Goal: Task Accomplishment & Management: Use online tool/utility

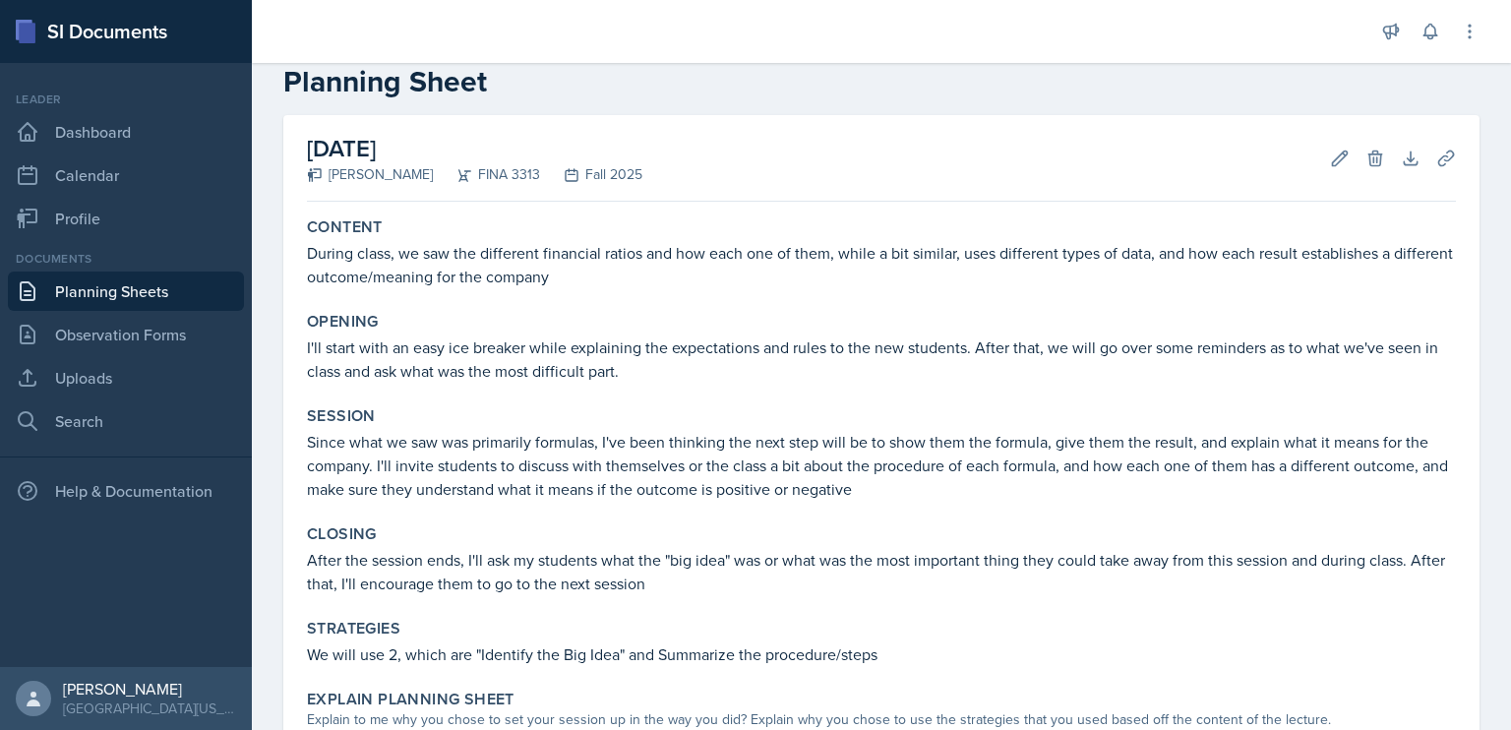
scroll to position [531, 0]
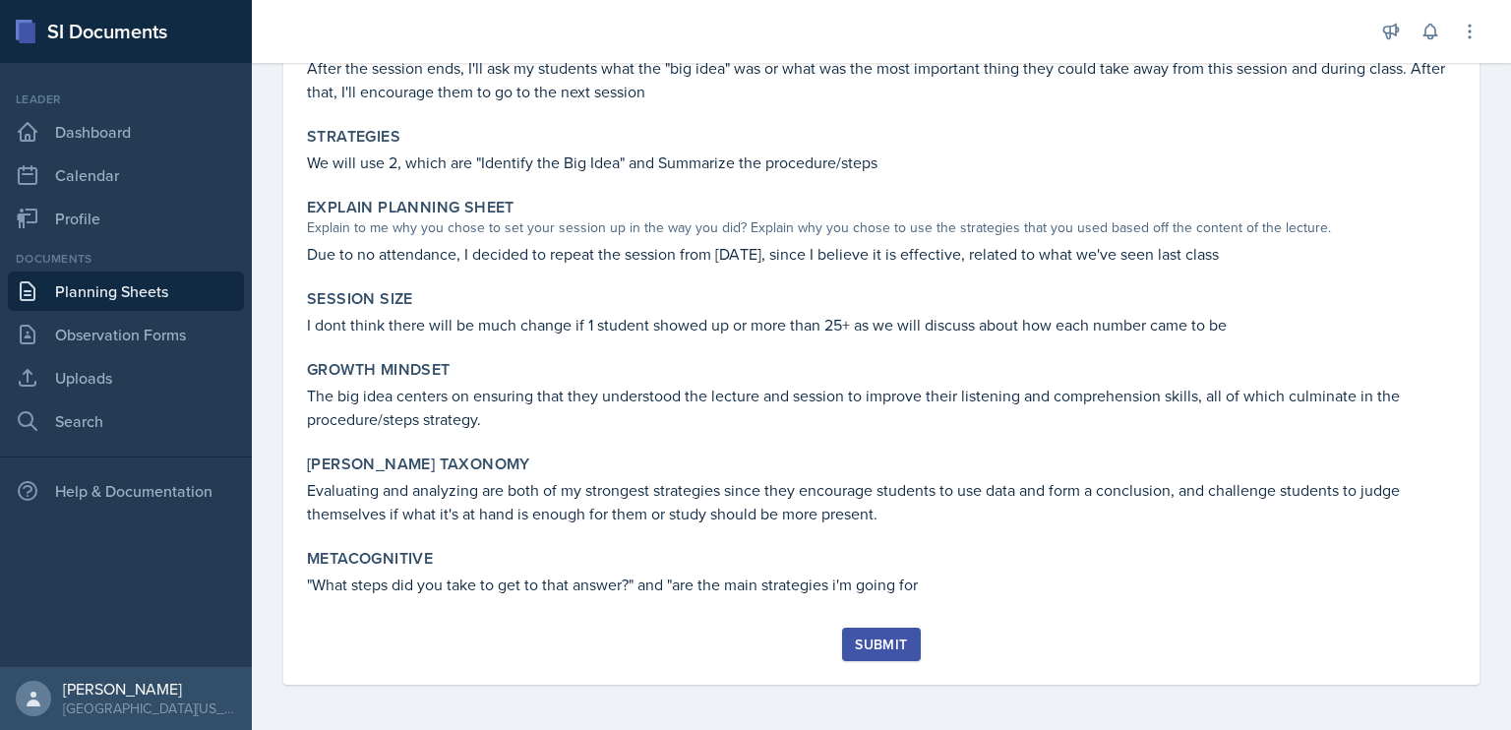
click at [867, 646] on div "Submit" at bounding box center [881, 645] width 52 height 16
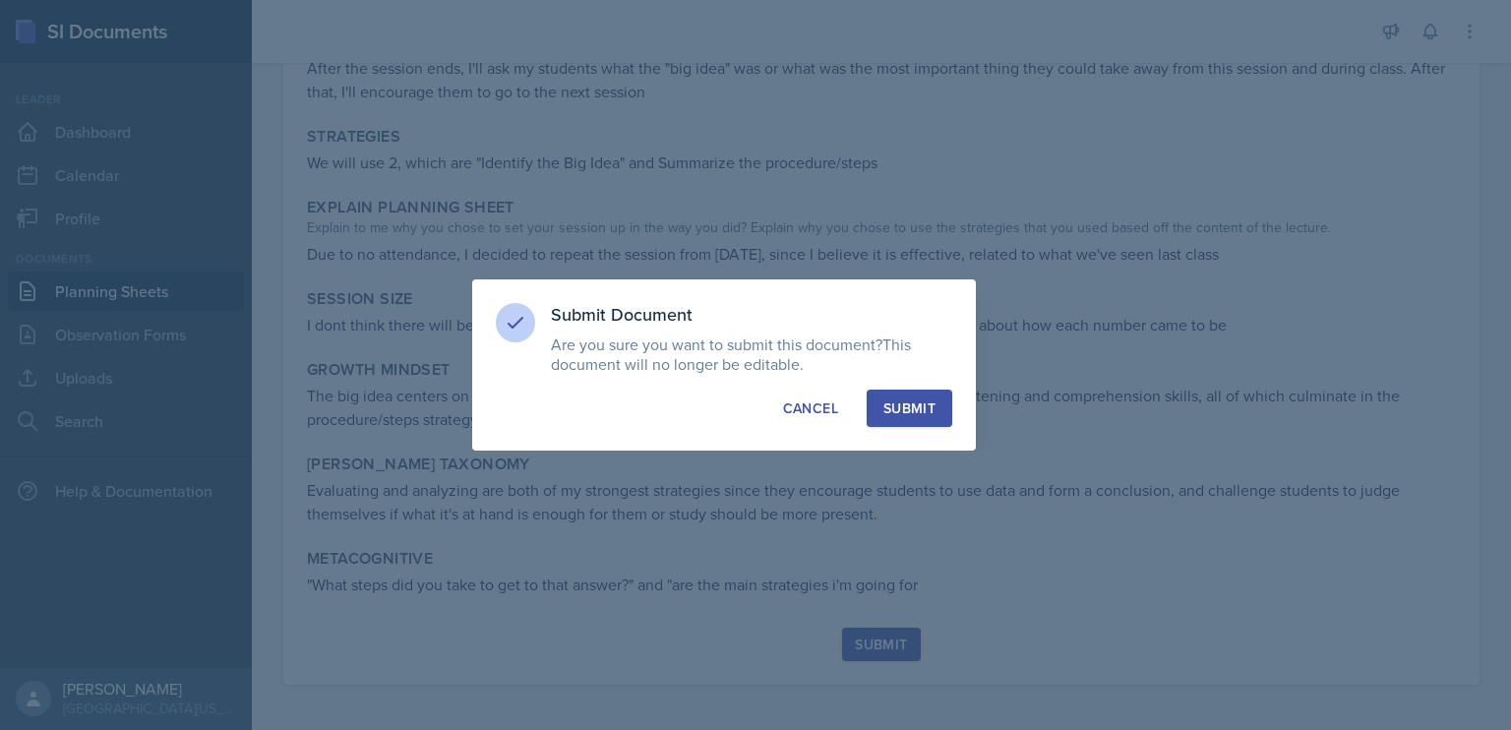
click at [901, 412] on div "Submit" at bounding box center [910, 409] width 52 height 20
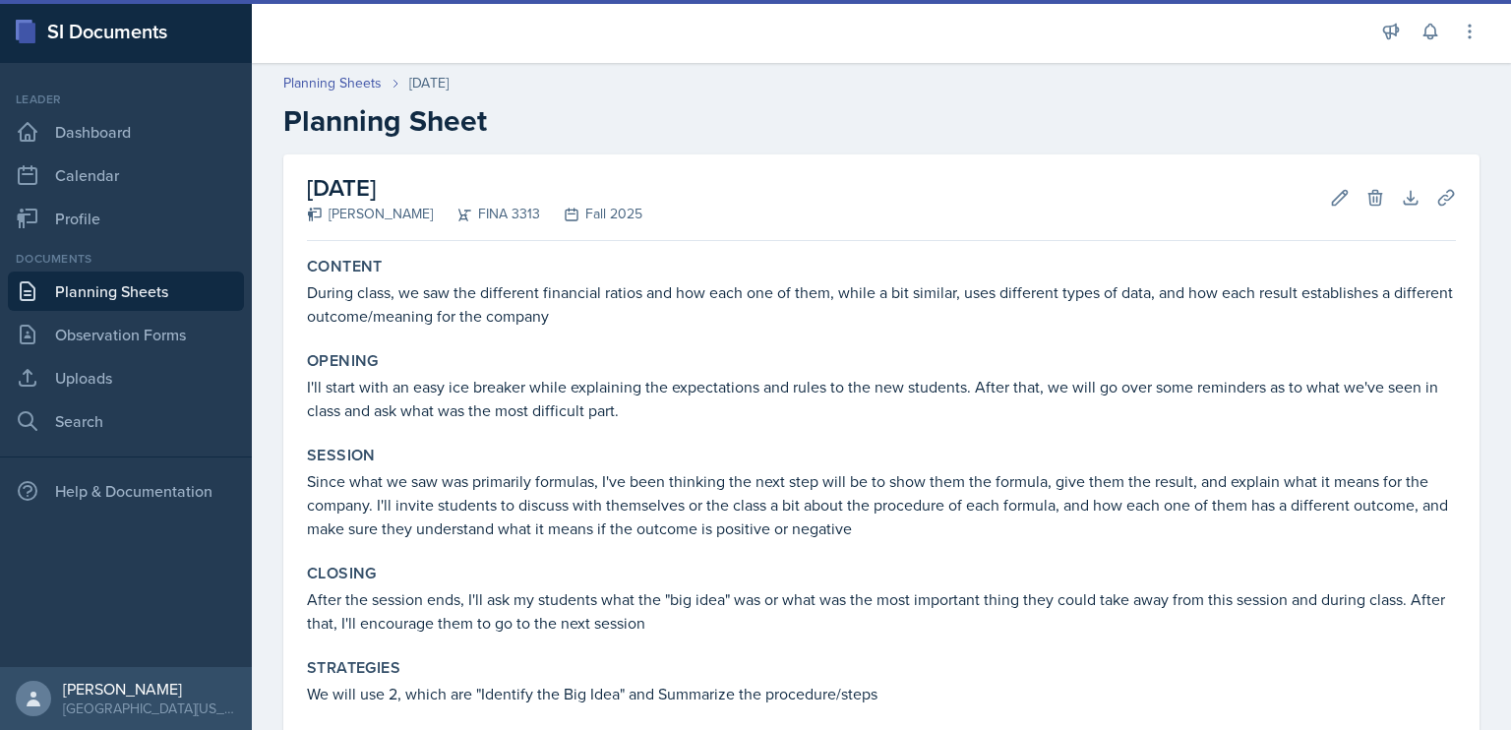
scroll to position [531, 0]
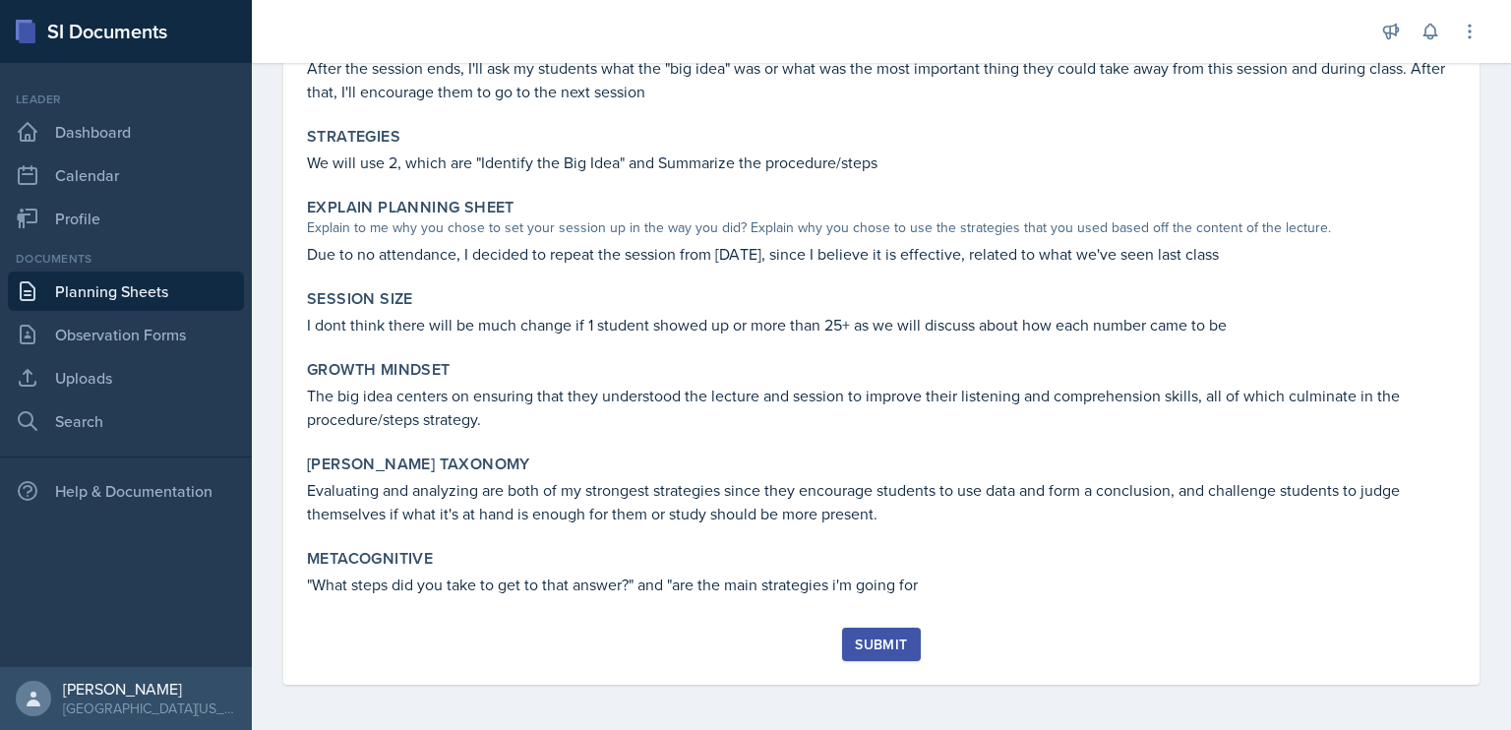
click at [867, 669] on div "Submit" at bounding box center [881, 656] width 1149 height 57
click at [866, 658] on button "Submit" at bounding box center [881, 644] width 78 height 33
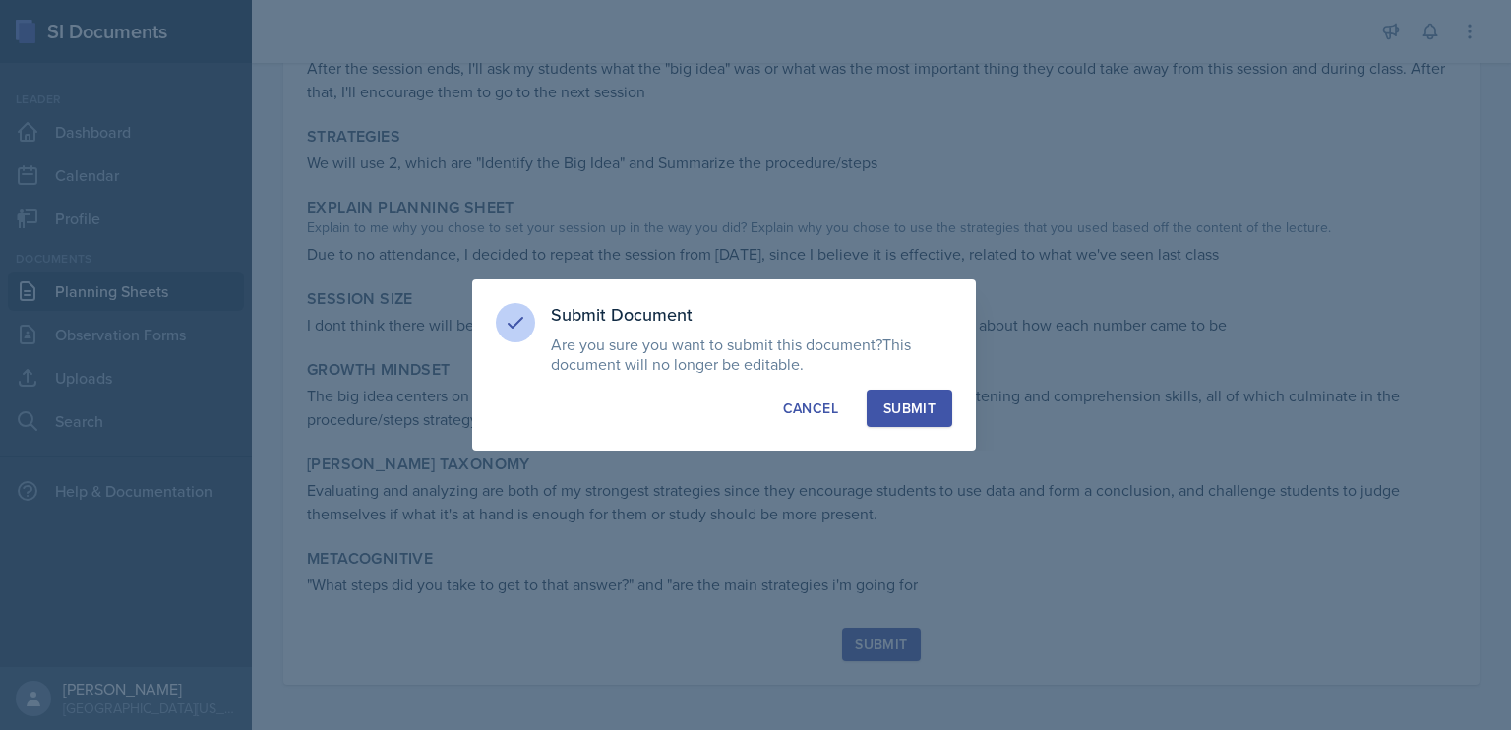
click at [891, 413] on div "Submit" at bounding box center [910, 409] width 52 height 20
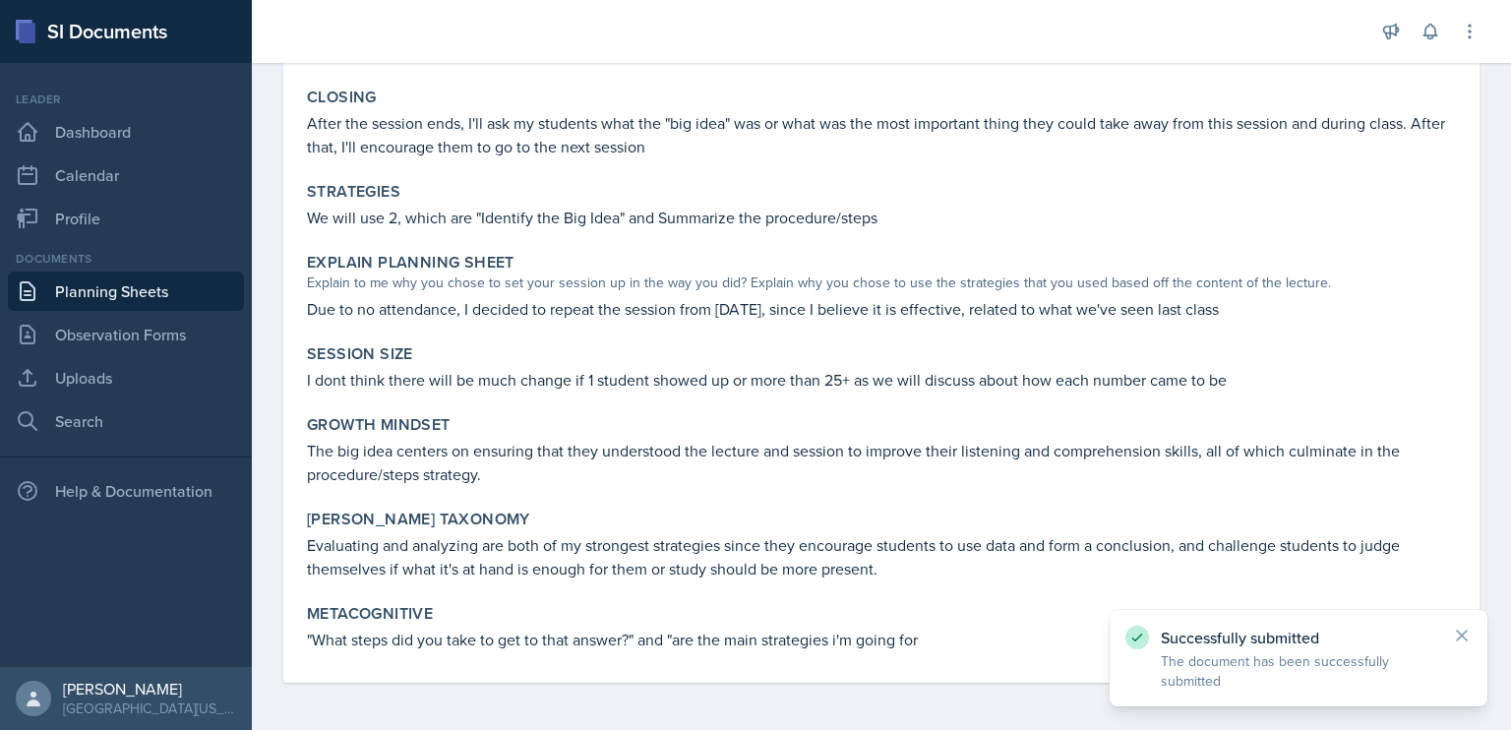
scroll to position [475, 0]
click at [186, 298] on link "Planning Sheets" at bounding box center [126, 291] width 236 height 39
